Goal: Task Accomplishment & Management: Use online tool/utility

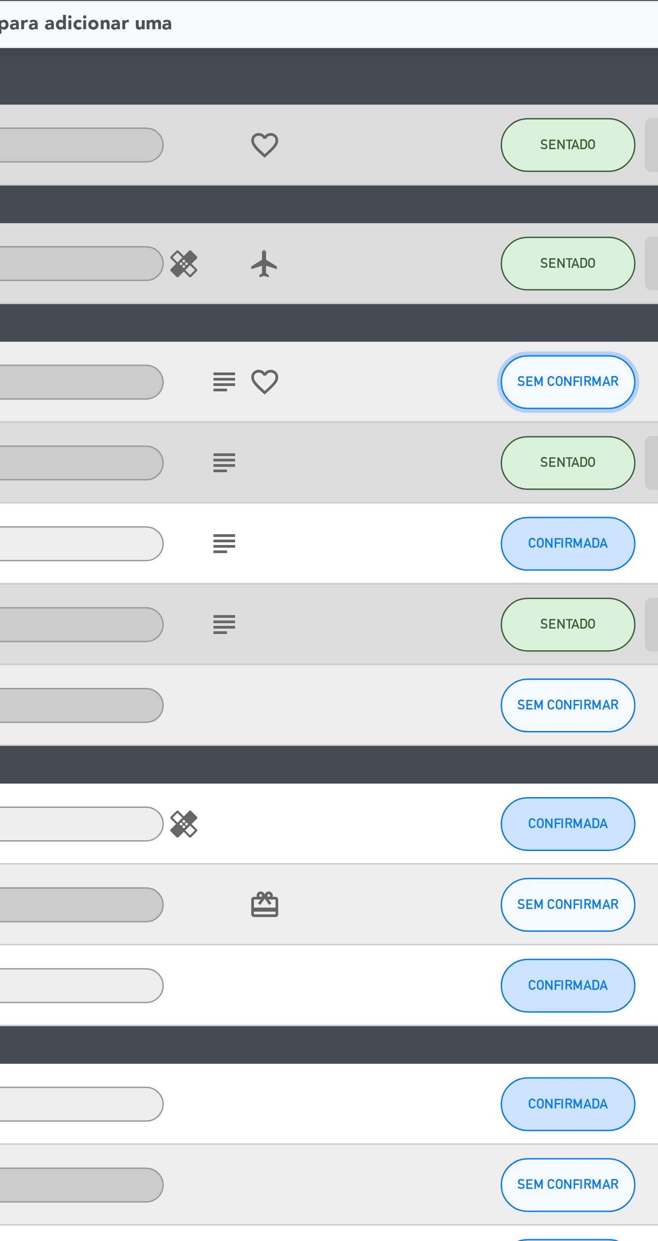
click at [543, 256] on span "SEM CONFIRMAR" at bounding box center [549, 255] width 34 height 5
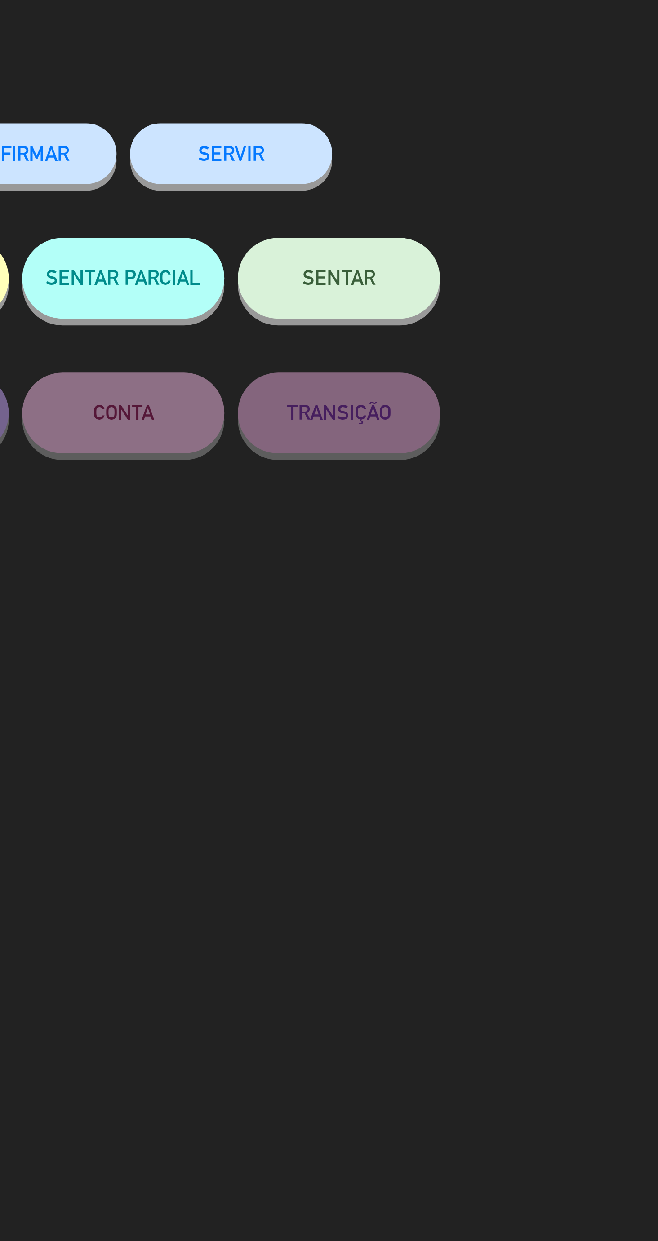
click at [486, 125] on button "SENTAR" at bounding box center [472, 120] width 67 height 27
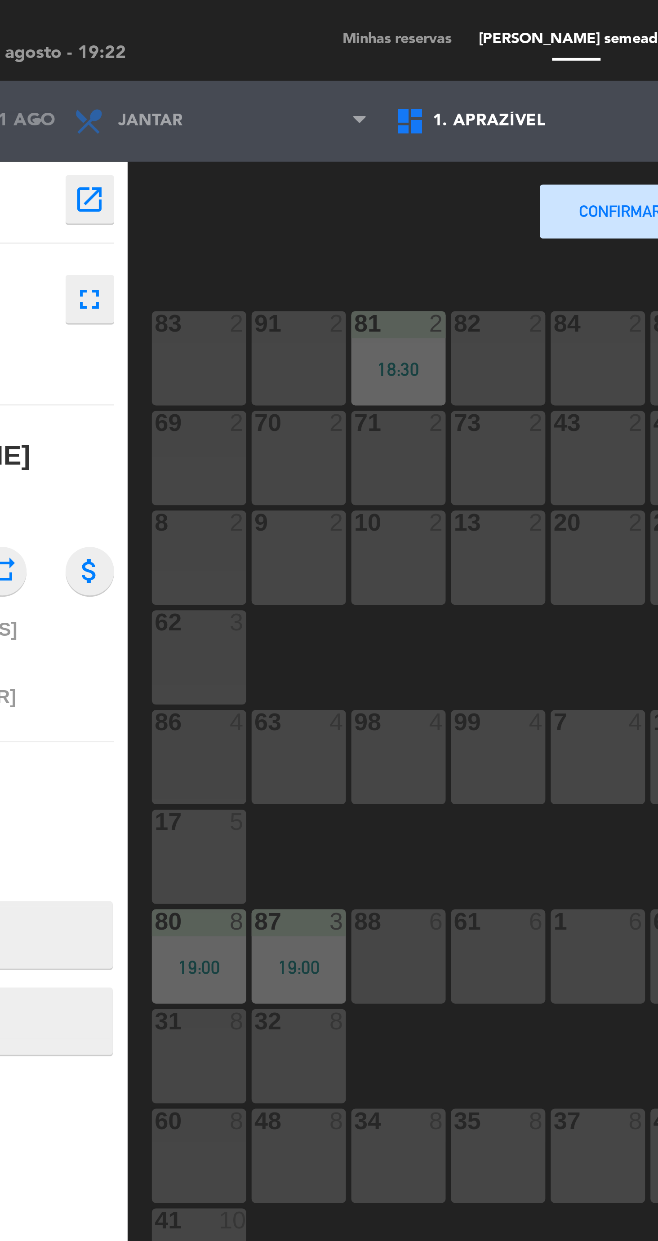
click at [204, 324] on div "88 6" at bounding box center [202, 318] width 31 height 31
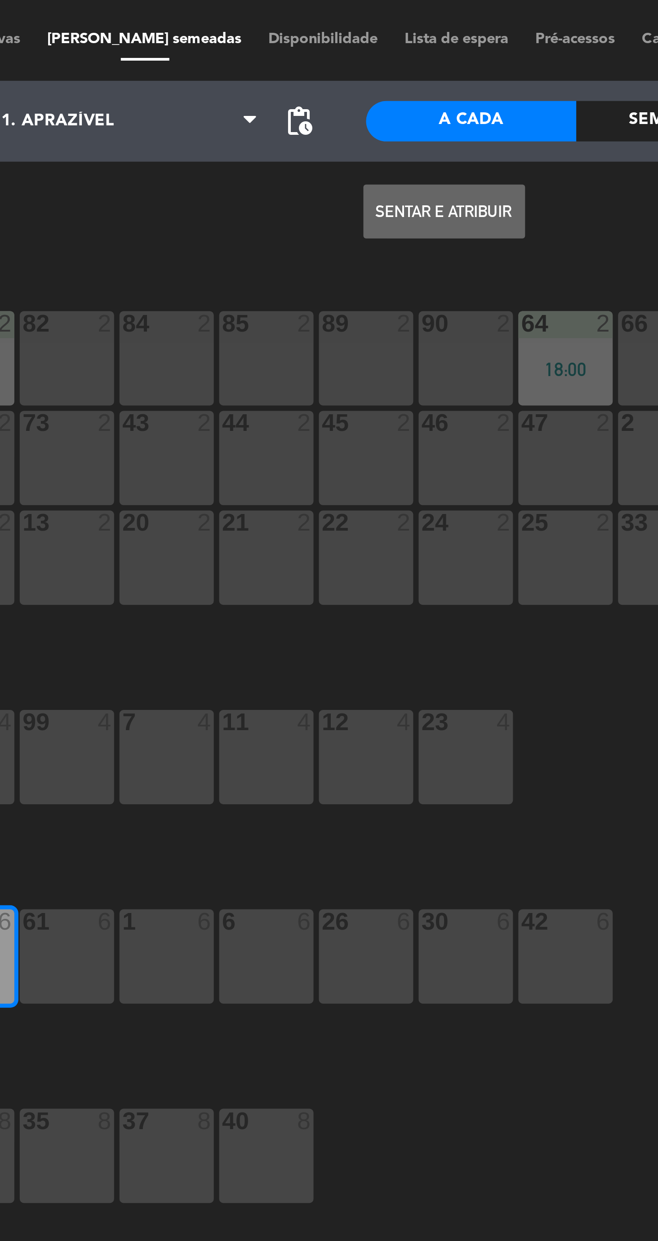
click at [358, 74] on button "Sentar e Atribuir" at bounding box center [362, 71] width 54 height 18
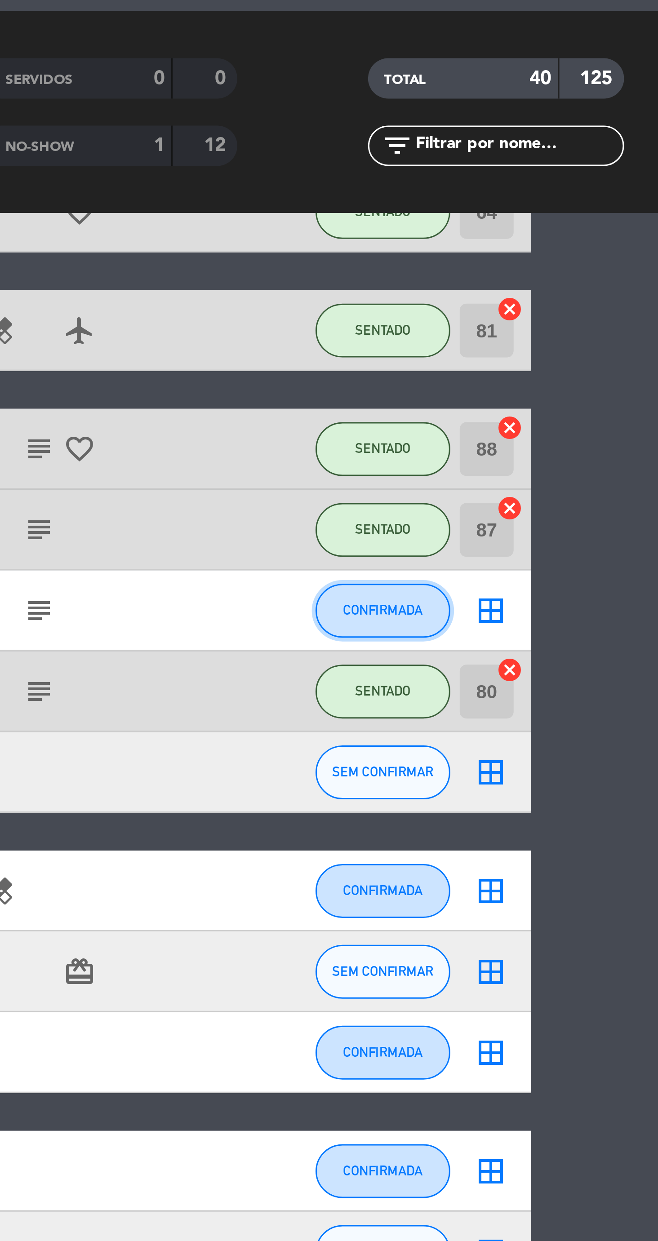
click at [560, 253] on span "CONFIRMADA" at bounding box center [549, 253] width 27 height 5
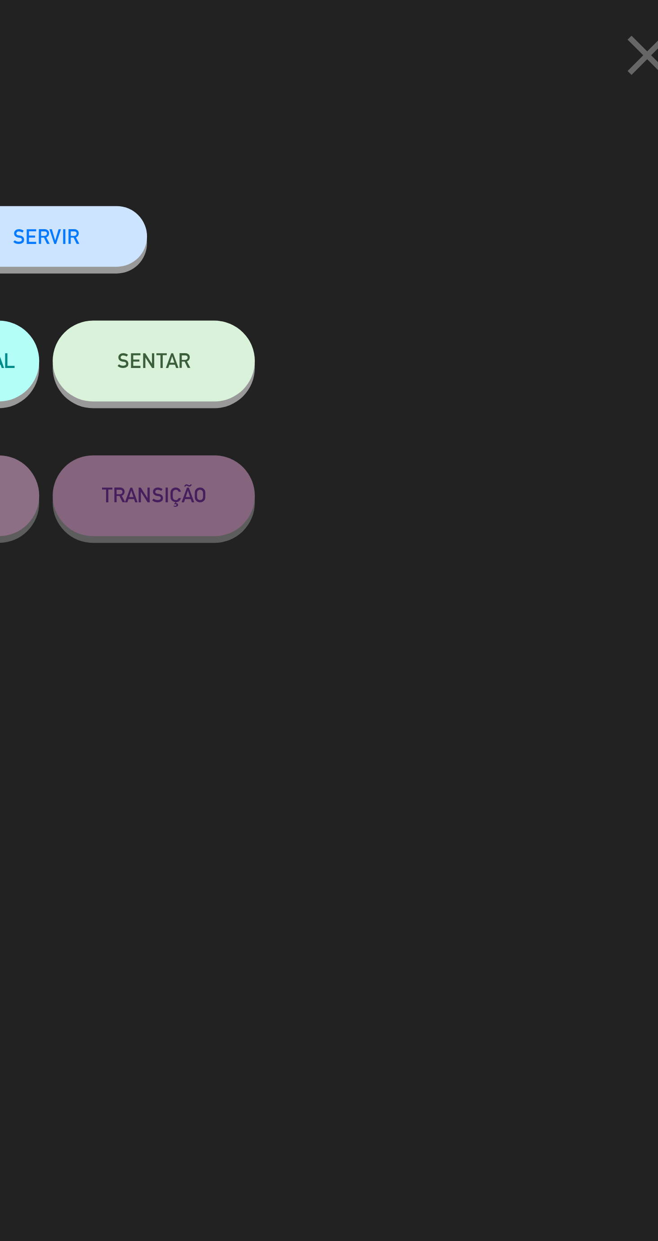
click at [484, 133] on button "SENTAR" at bounding box center [472, 120] width 67 height 27
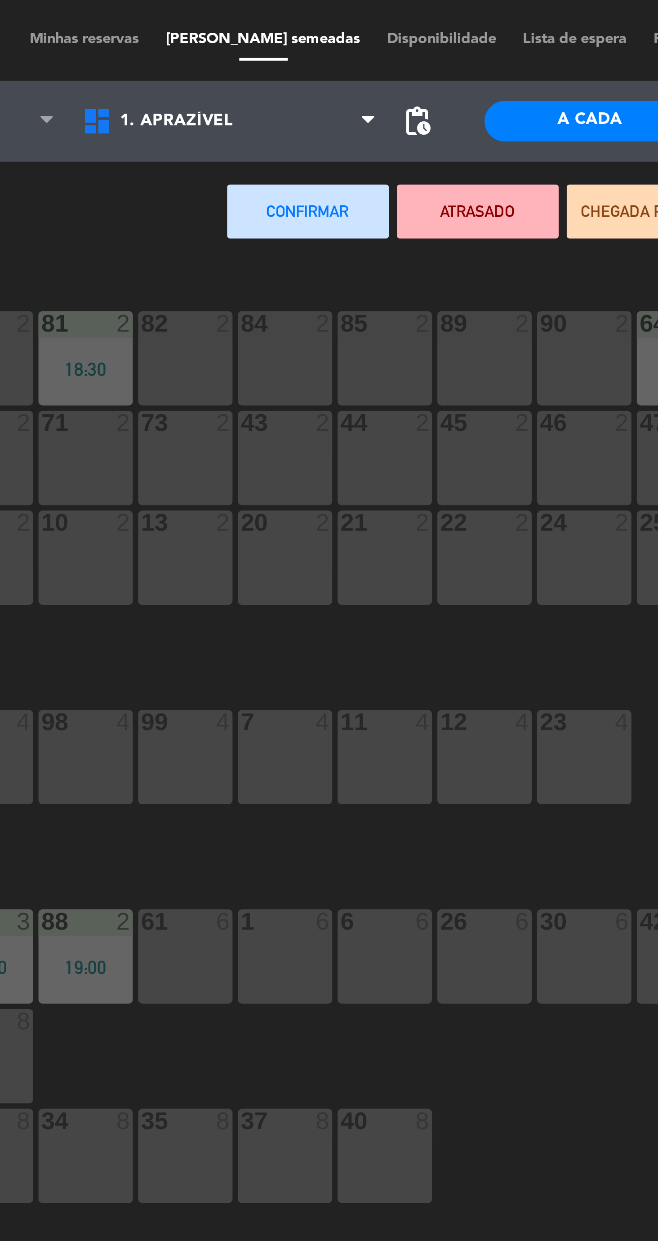
click at [331, 120] on div "89 2" at bounding box center [335, 119] width 31 height 31
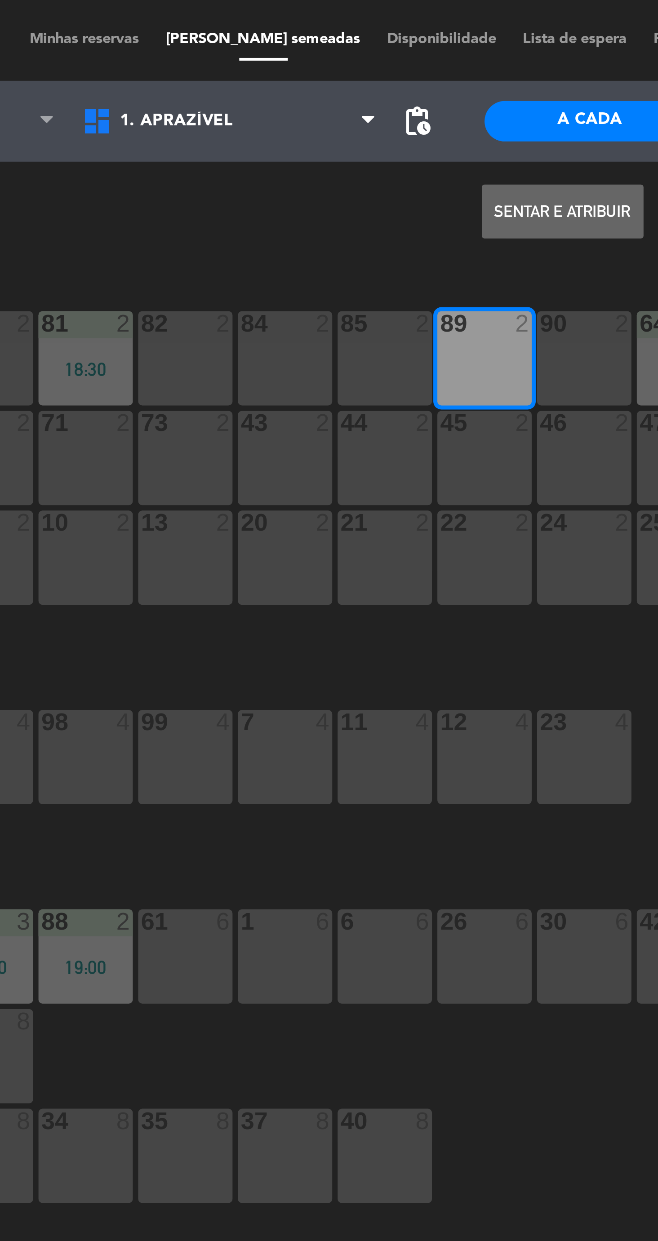
click at [361, 78] on button "Sentar e Atribuir" at bounding box center [362, 71] width 54 height 18
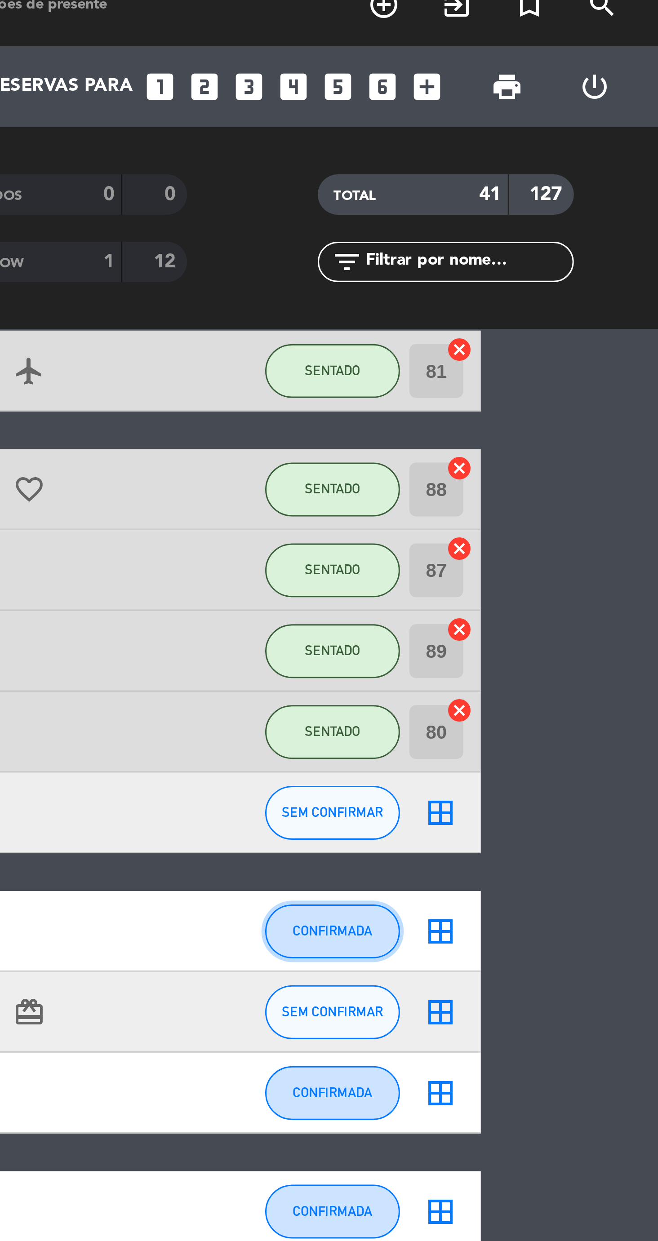
click at [540, 327] on button "CONFIRMADA" at bounding box center [549, 322] width 45 height 18
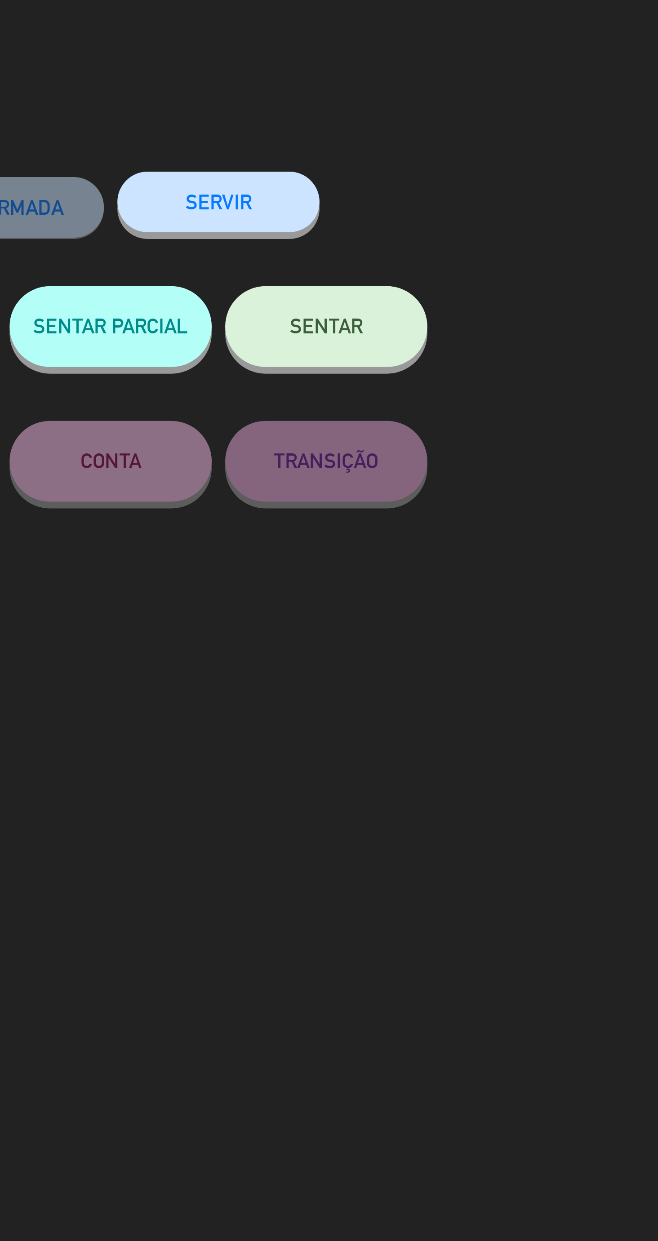
click at [492, 122] on button "SENTAR" at bounding box center [472, 120] width 67 height 27
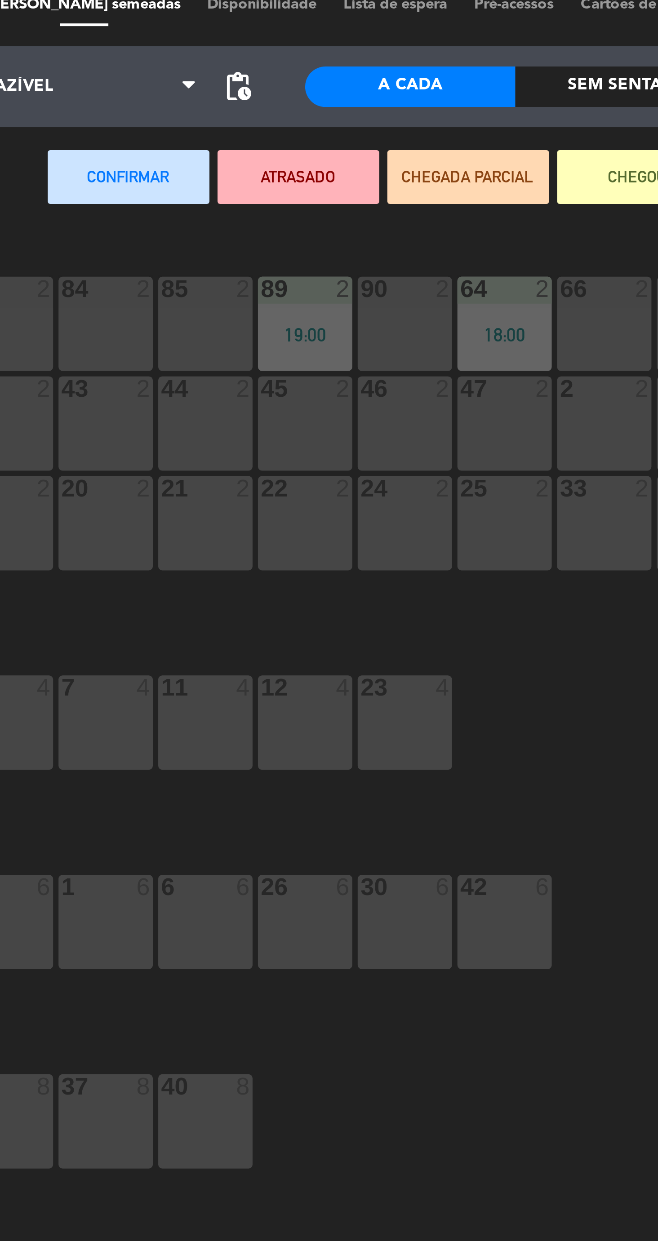
click at [373, 120] on div "90 2" at bounding box center [368, 119] width 31 height 31
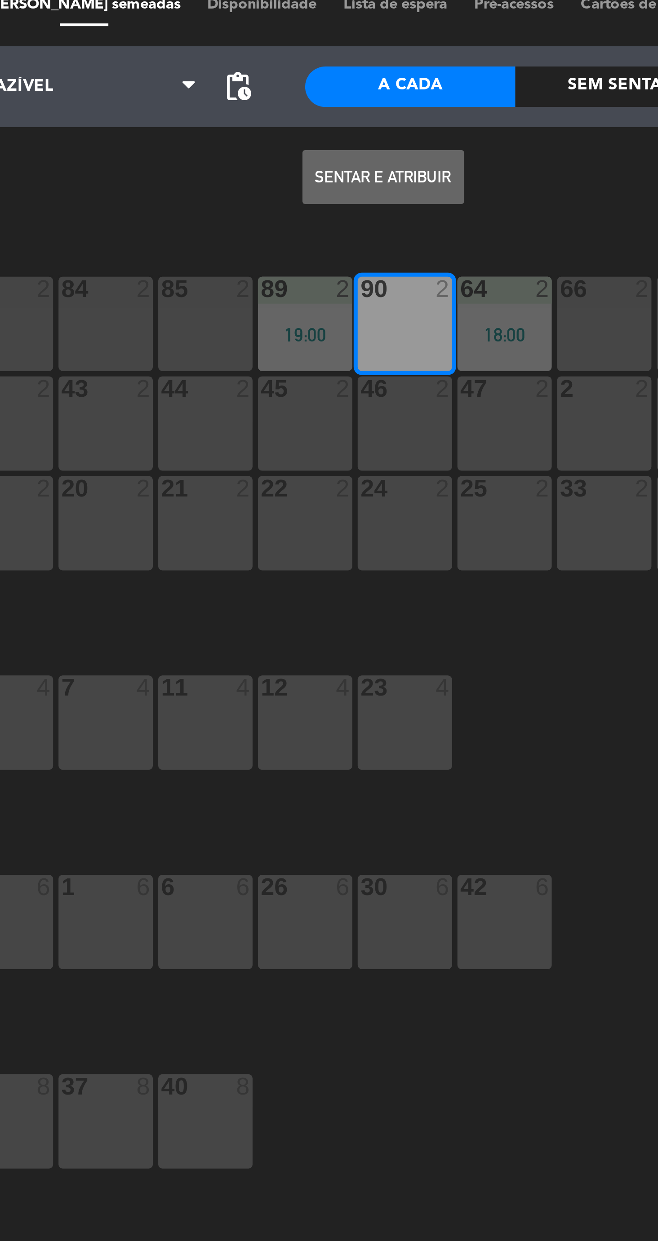
click at [372, 75] on button "Sentar e Atribuir" at bounding box center [362, 71] width 54 height 18
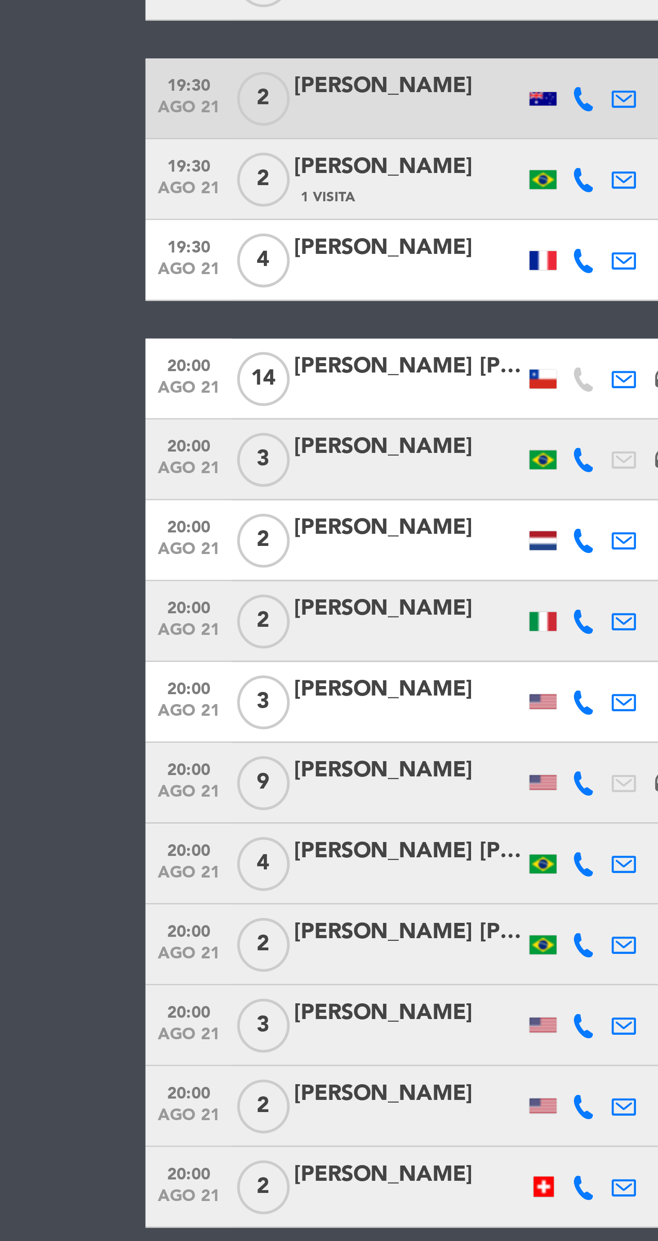
scroll to position [82, 0]
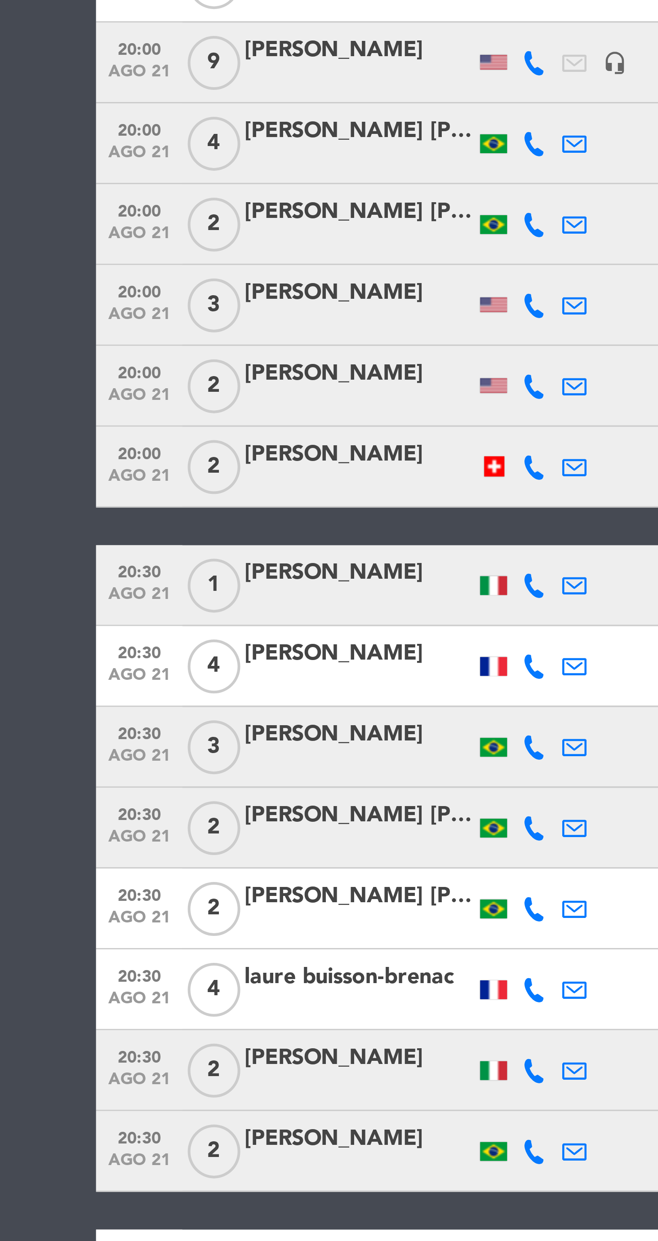
click at [243, 812] on div at bounding box center [245, 803] width 13 height 27
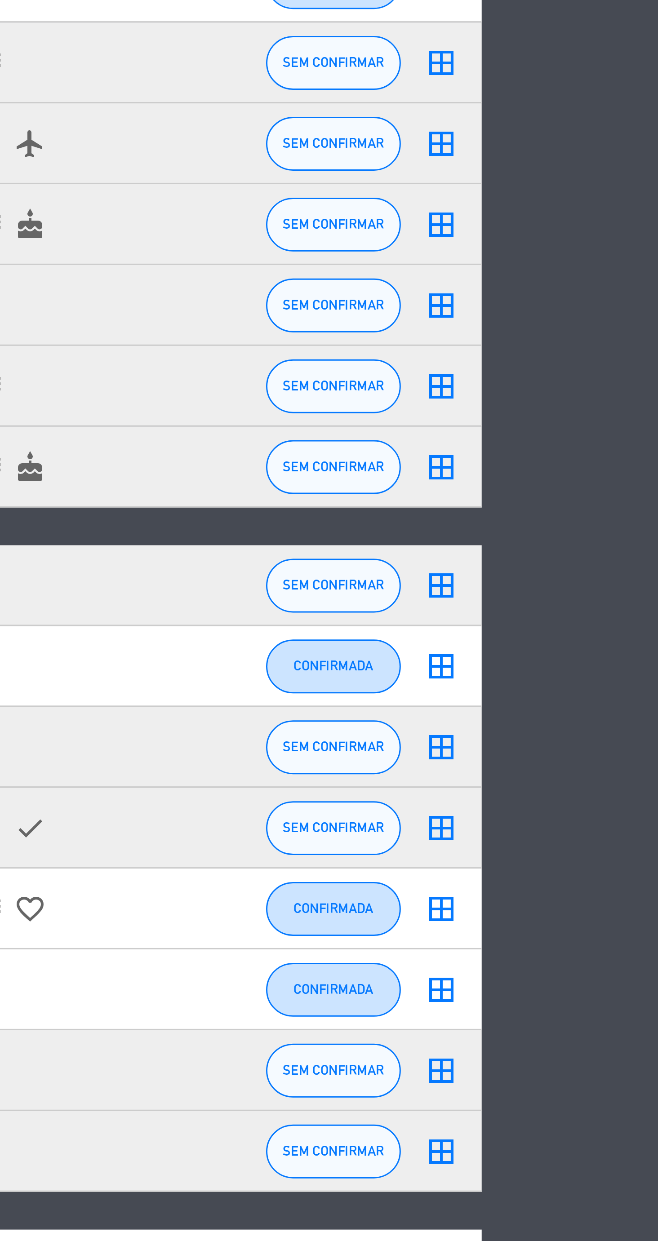
scroll to position [0, 0]
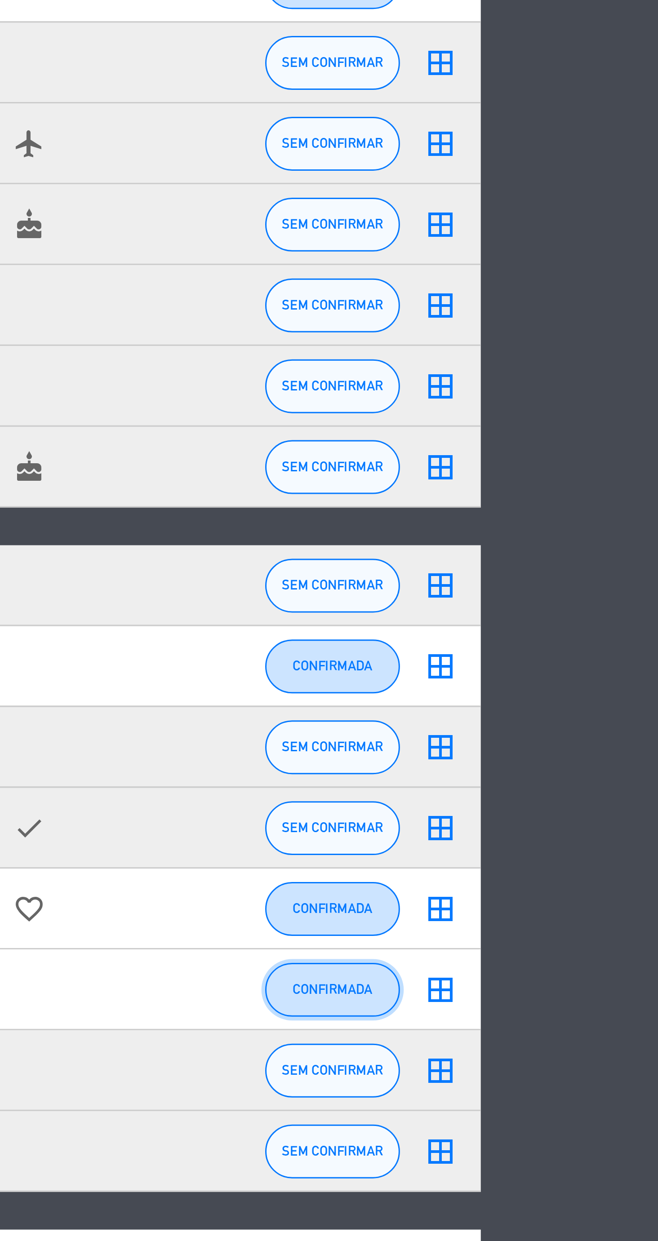
click at [549, 860] on button "CONFIRMADA" at bounding box center [549, 858] width 45 height 18
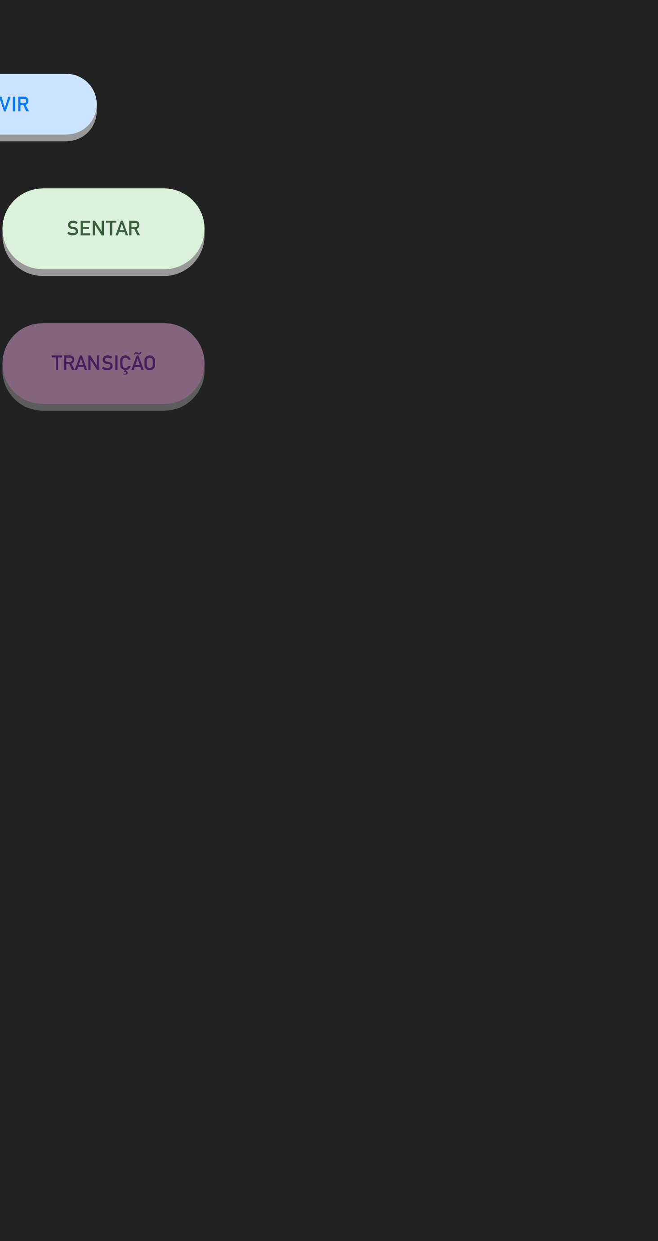
click at [484, 128] on button "SENTAR" at bounding box center [472, 120] width 67 height 27
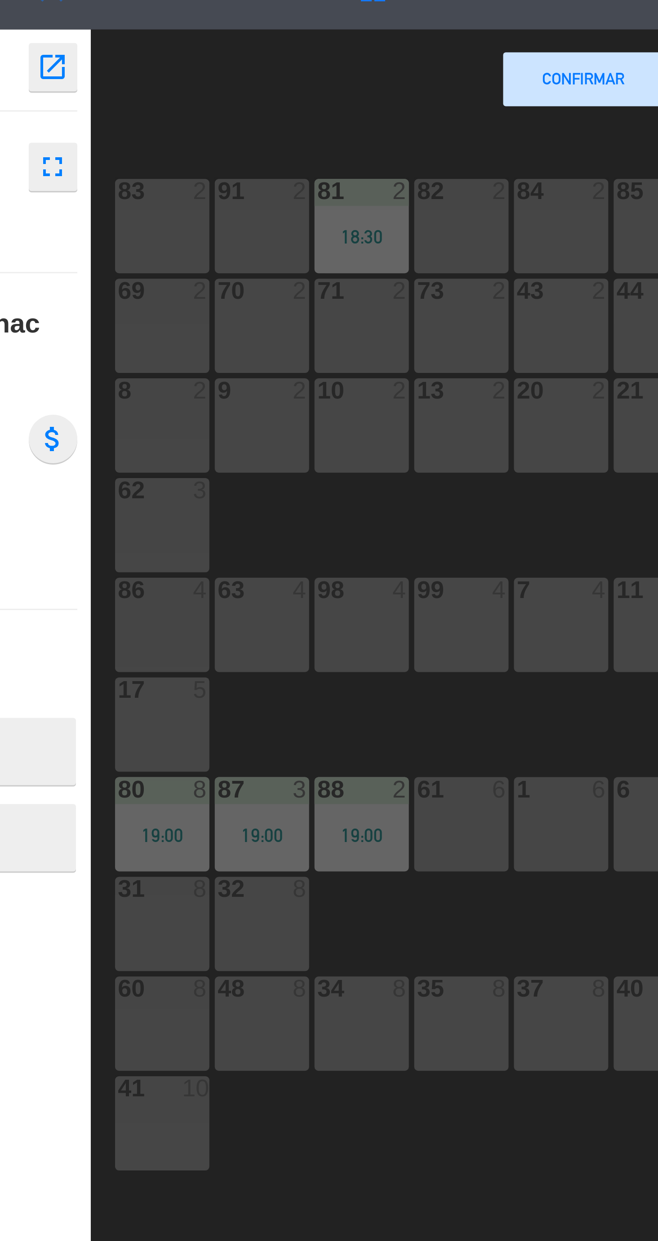
click at [236, 324] on div "61 6" at bounding box center [235, 318] width 31 height 31
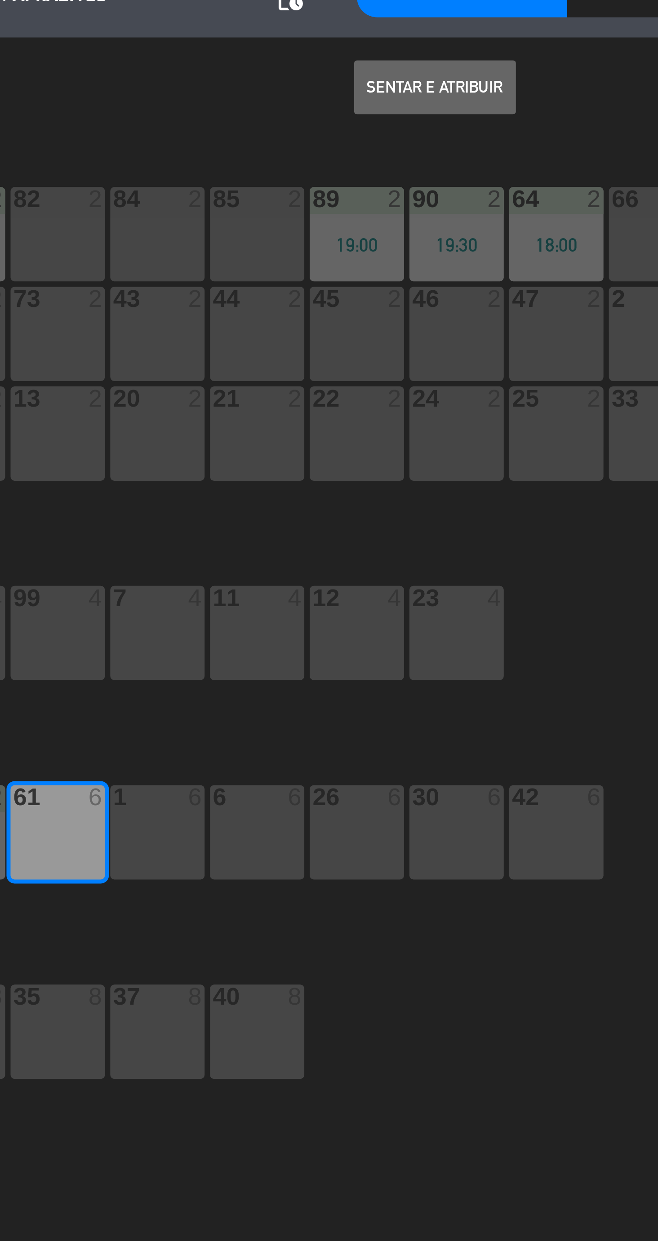
click at [351, 72] on button "Sentar e Atribuir" at bounding box center [362, 71] width 54 height 18
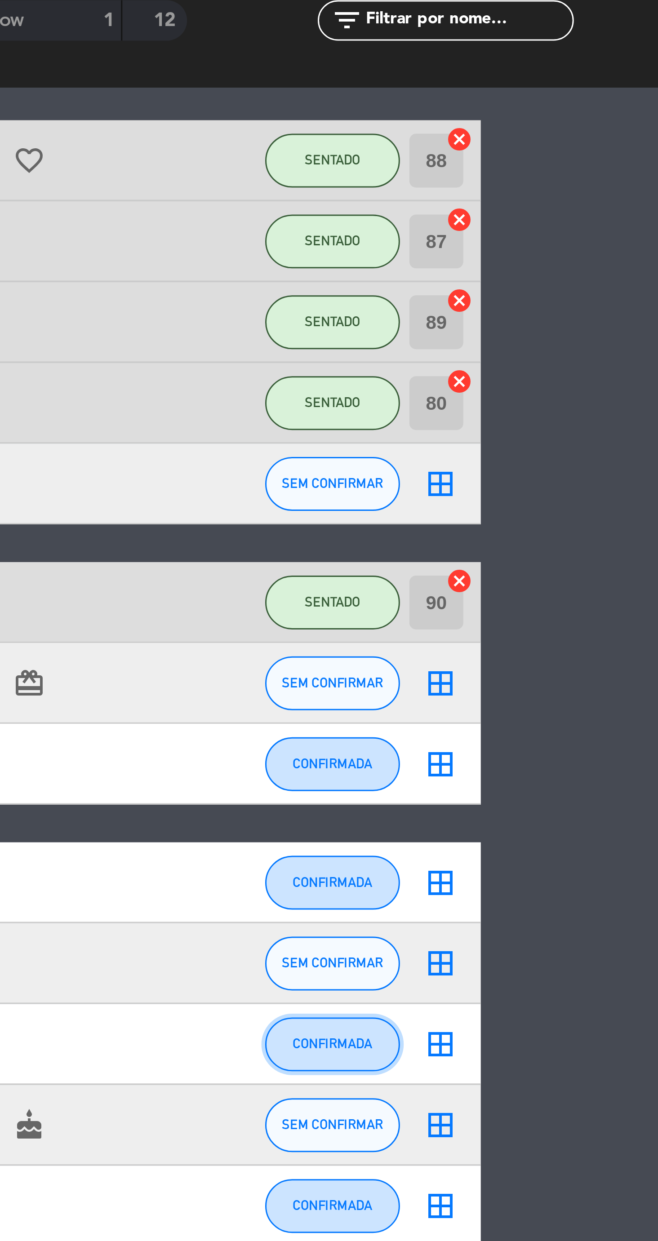
click at [552, 444] on button "CONFIRMADA" at bounding box center [549, 440] width 45 height 18
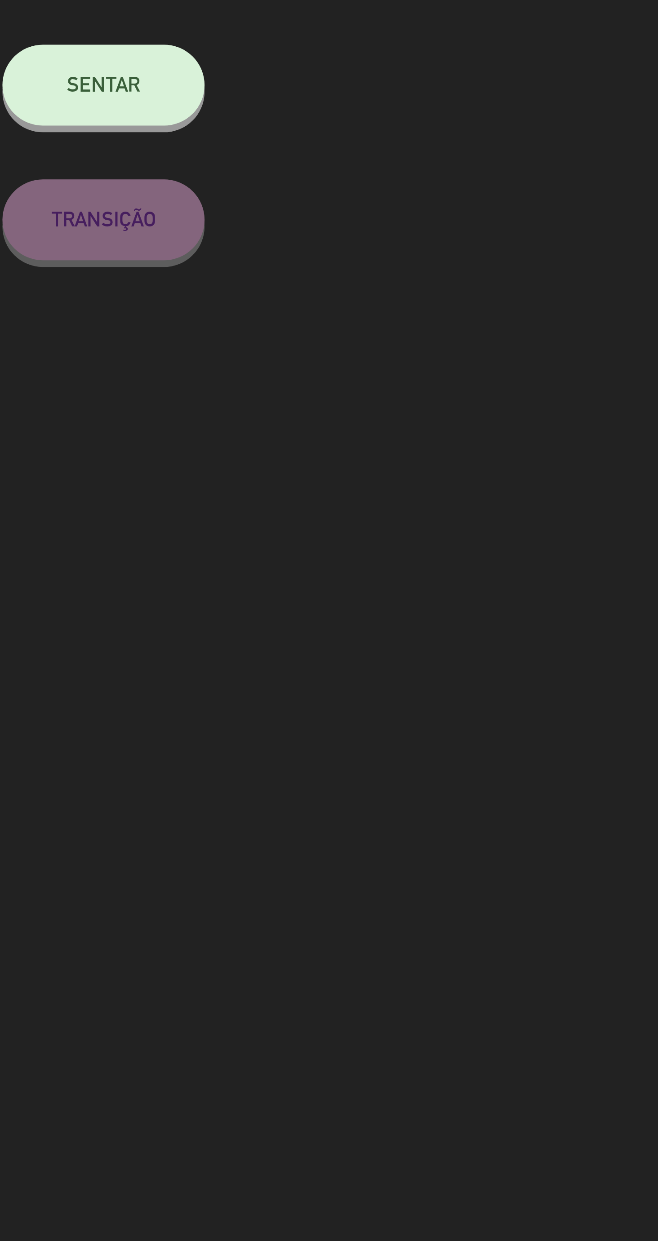
click at [480, 133] on button "SENTAR" at bounding box center [472, 120] width 67 height 27
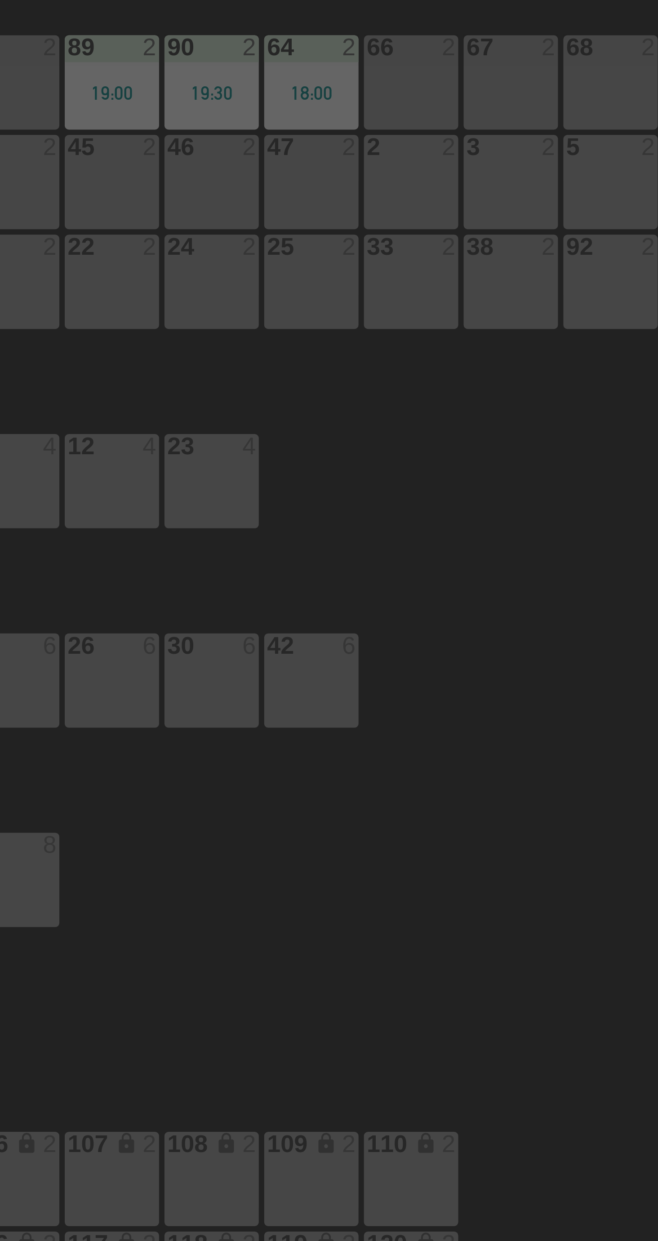
click at [456, 125] on div "67 2" at bounding box center [468, 119] width 31 height 31
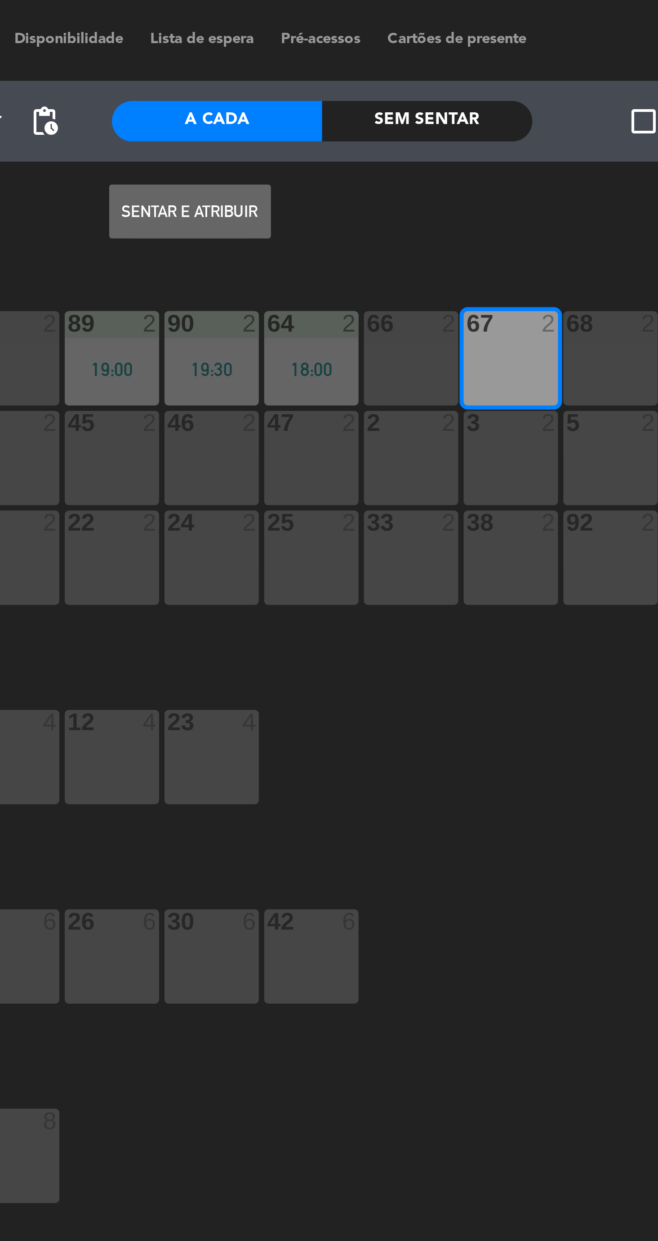
click at [368, 70] on button "Sentar e Atribuir" at bounding box center [362, 71] width 54 height 18
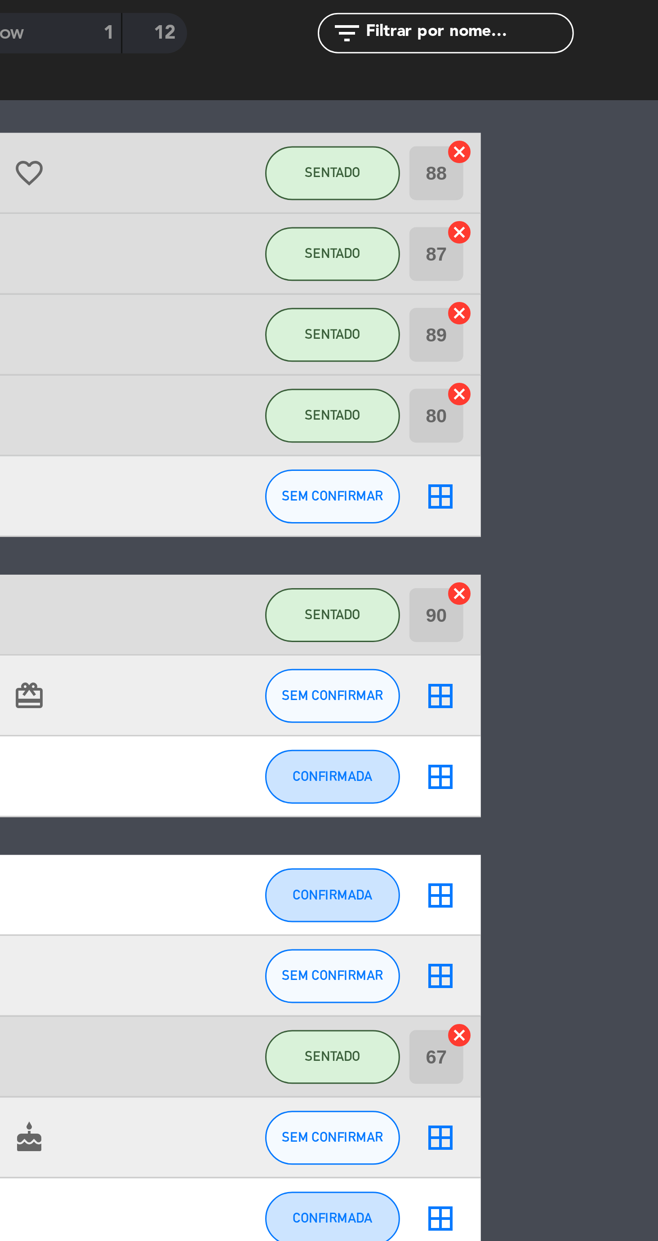
click at [597, 368] on div "18:00 ago 21 2 [PERSON_NAME] Menu À La Carte favorite_border SENTADO 64 cancel …" at bounding box center [328, 669] width 539 height 1233
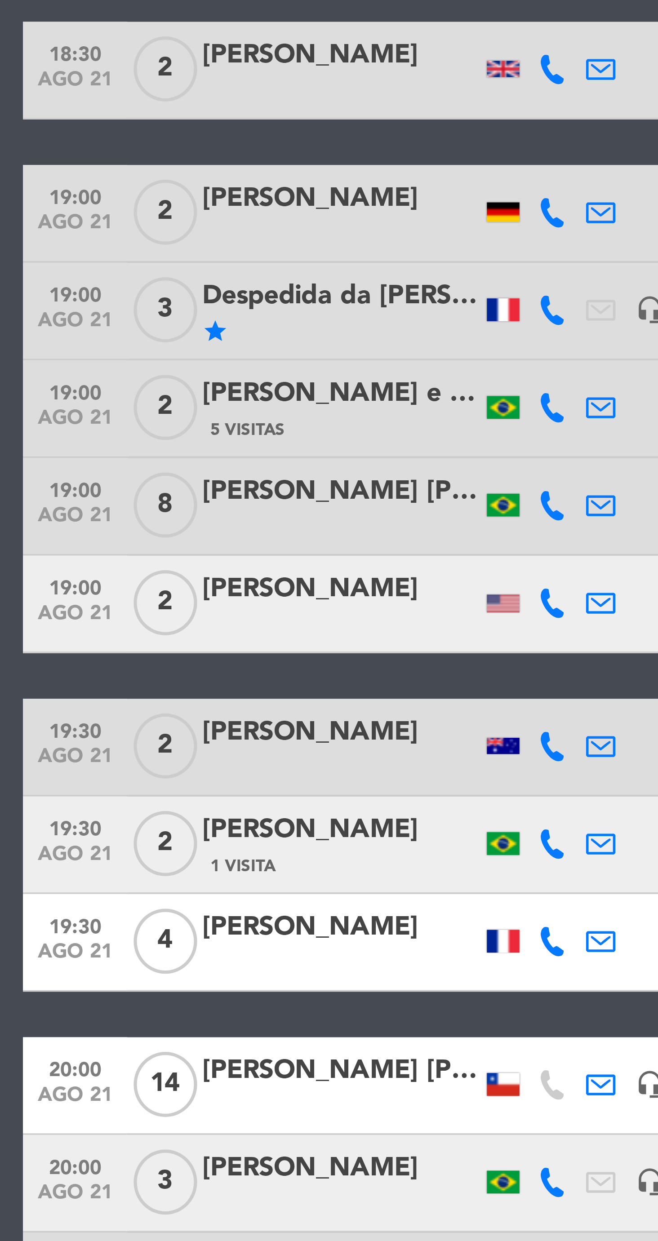
scroll to position [144, 0]
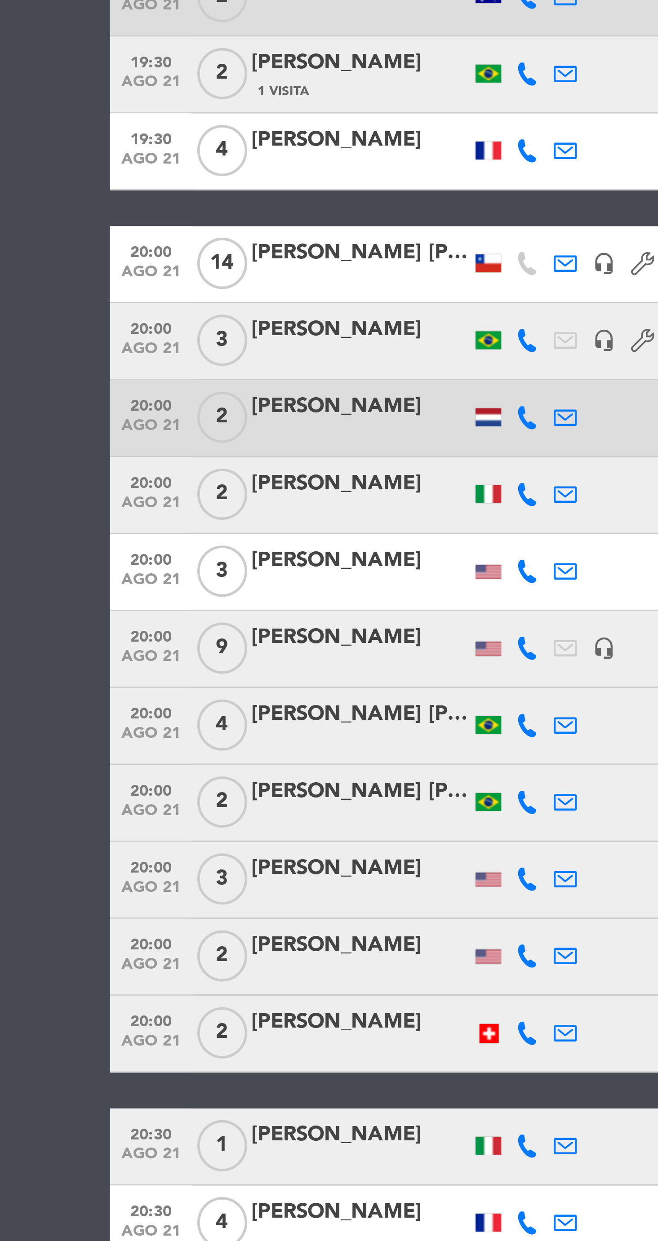
click at [162, 656] on div "[PERSON_NAME]" at bounding box center [147, 653] width 76 height 12
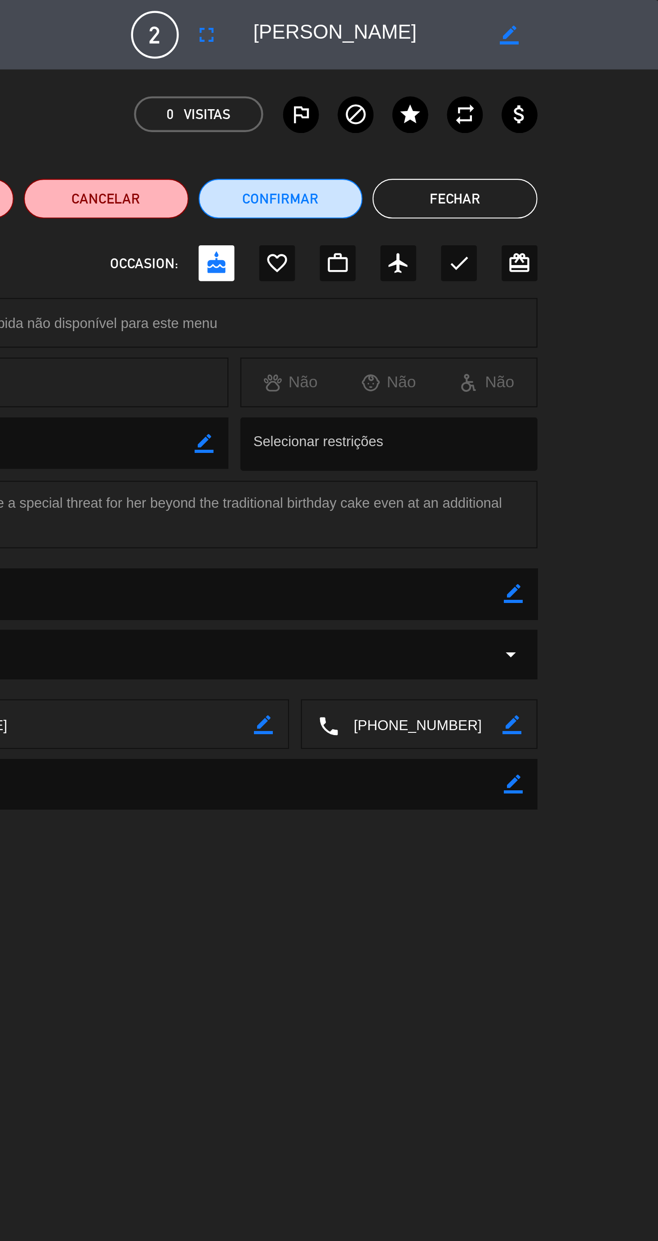
scroll to position [0, 0]
